Goal: Understand process/instructions: Learn how to perform a task or action

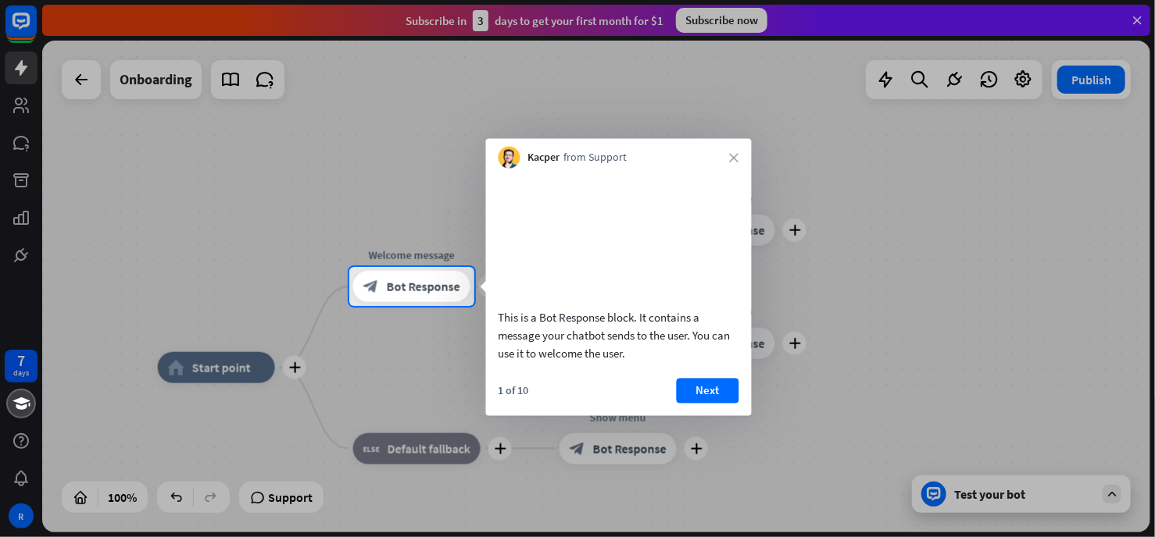
click at [1135, 19] on div at bounding box center [577, 133] width 1155 height 267
click at [733, 156] on icon "close" at bounding box center [734, 157] width 9 height 9
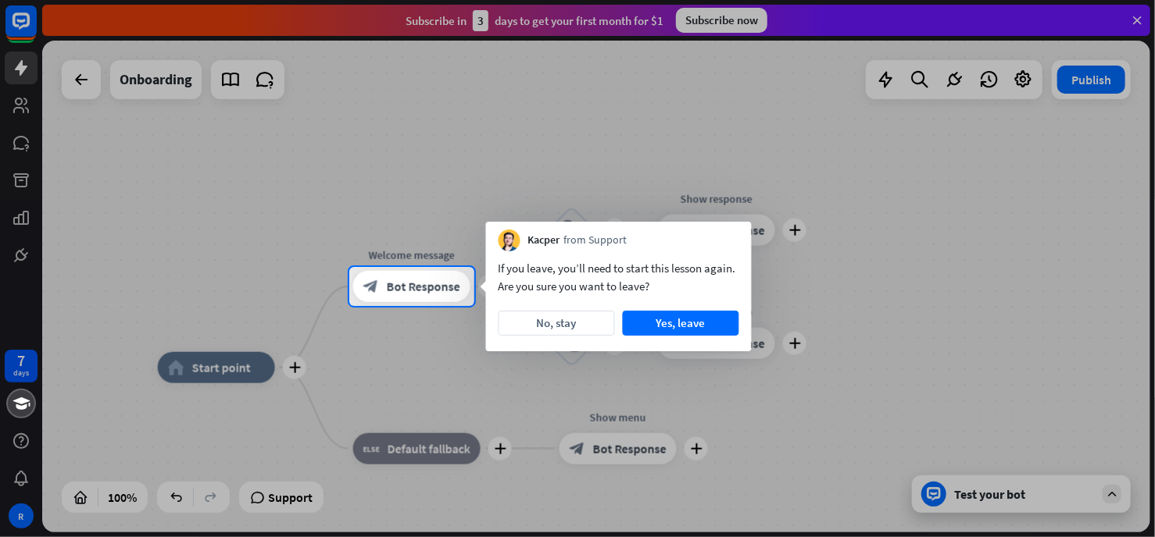
click at [1130, 18] on div at bounding box center [577, 133] width 1155 height 267
click at [549, 318] on button "No, stay" at bounding box center [556, 323] width 116 height 25
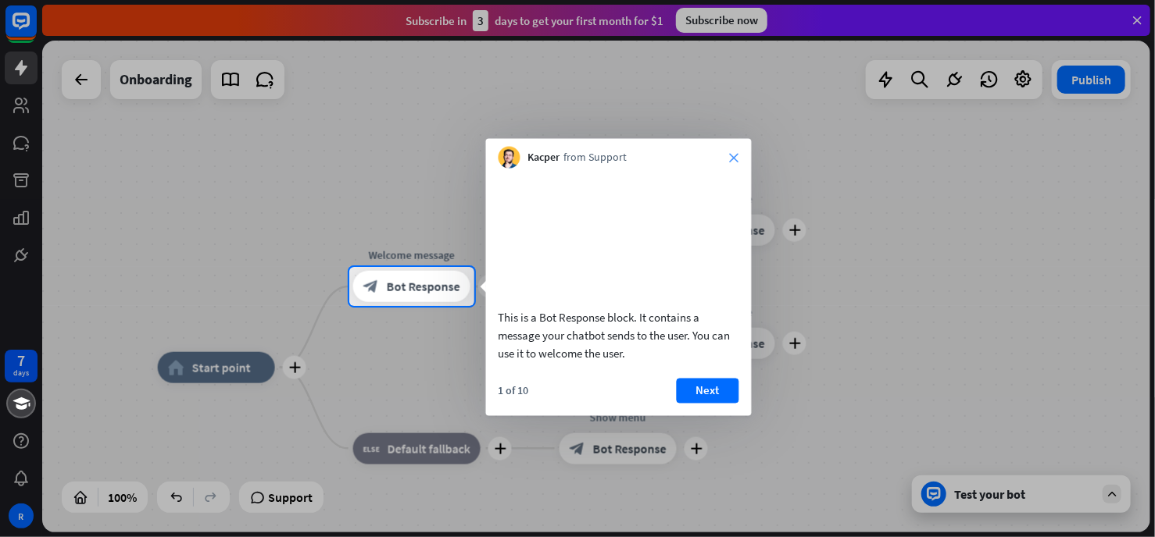
click at [734, 158] on icon "close" at bounding box center [734, 157] width 9 height 9
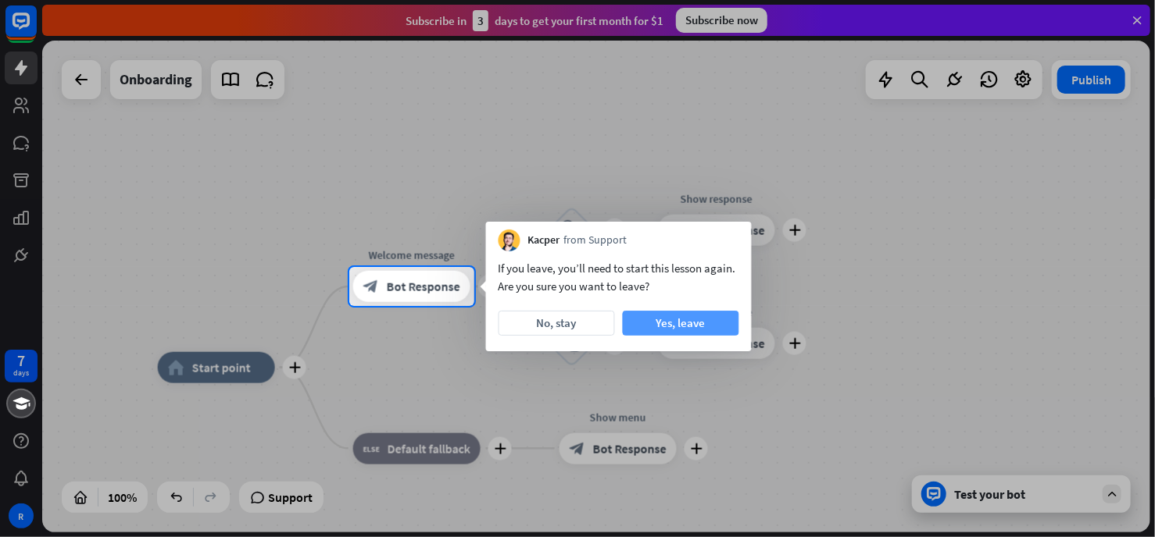
click at [683, 322] on button "Yes, leave" at bounding box center [681, 323] width 116 height 25
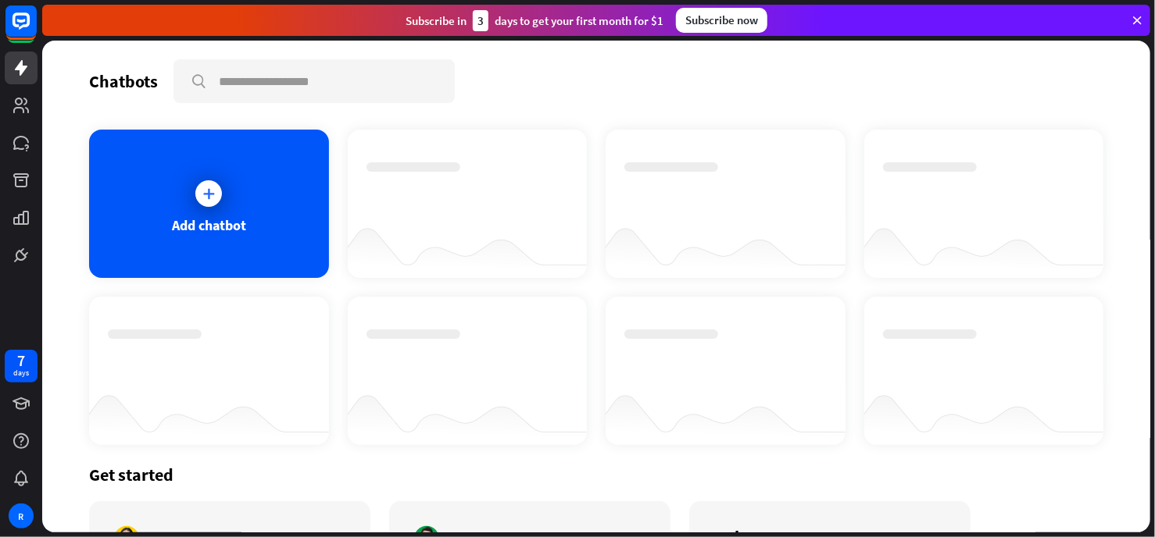
click at [1137, 21] on icon at bounding box center [1137, 20] width 14 height 14
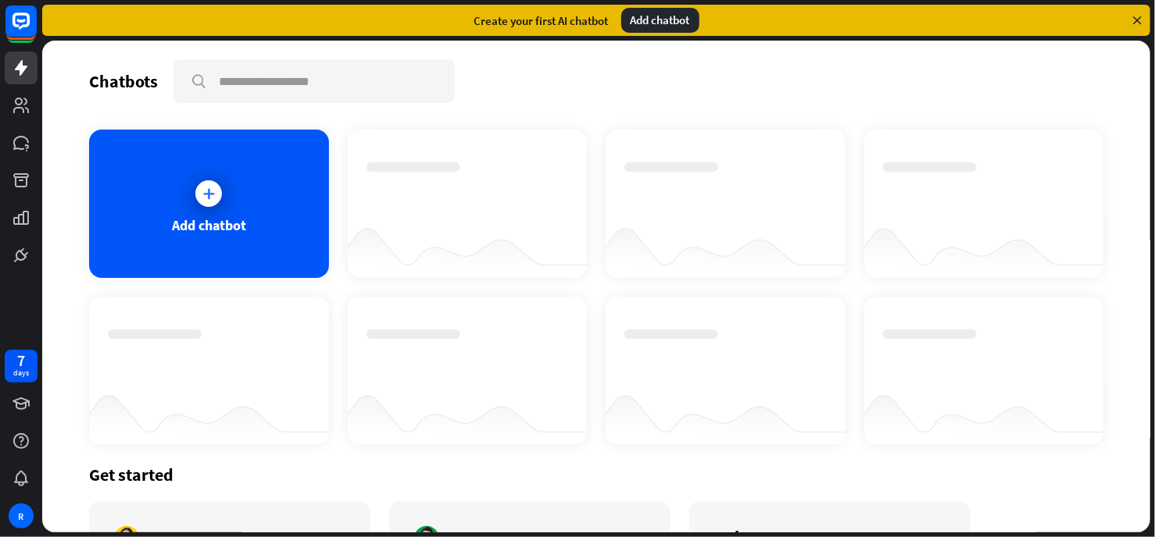
click at [1137, 21] on icon at bounding box center [1137, 20] width 14 height 14
